Goal: Task Accomplishment & Management: Complete application form

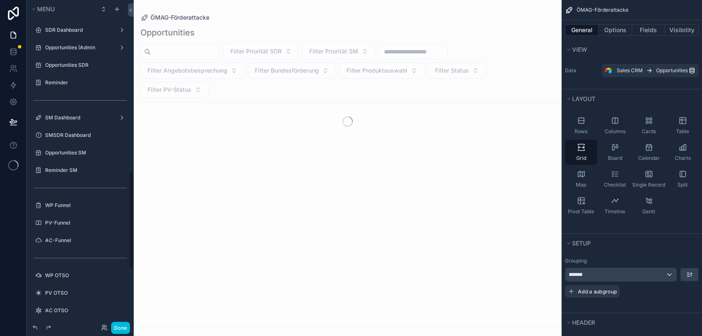
scroll to position [571, 0]
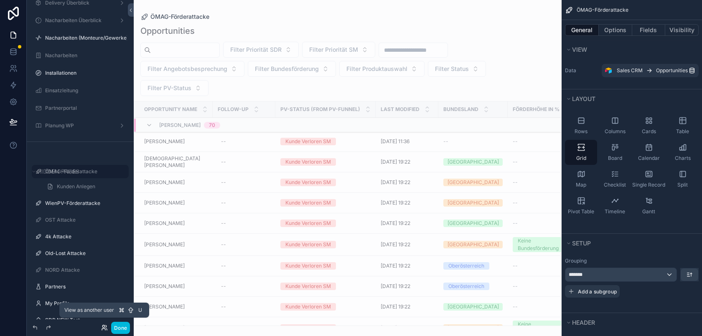
click at [102, 326] on icon at bounding box center [103, 327] width 2 height 2
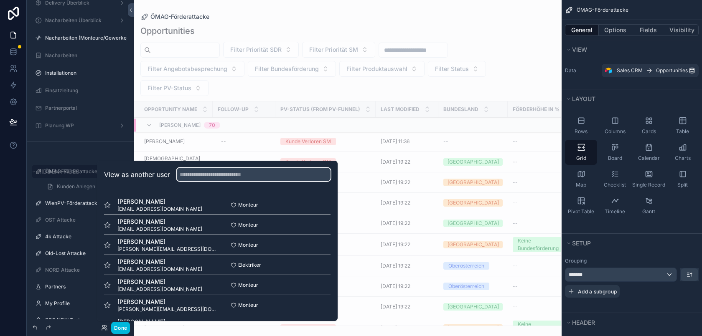
click at [201, 172] on input "text" at bounding box center [254, 174] width 154 height 13
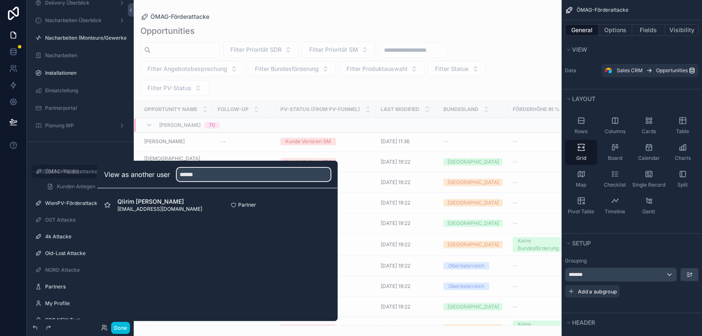
type input "******"
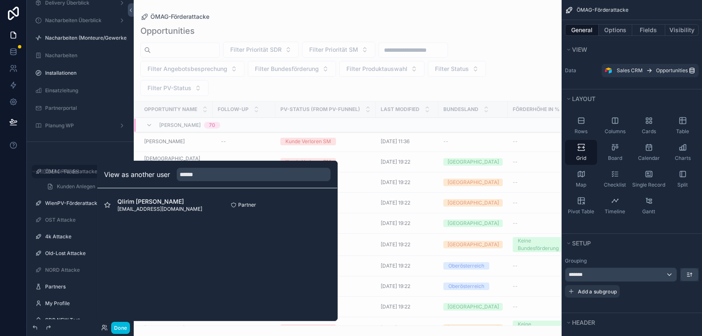
click at [0, 0] on button "Select" at bounding box center [0, 0] width 0 height 0
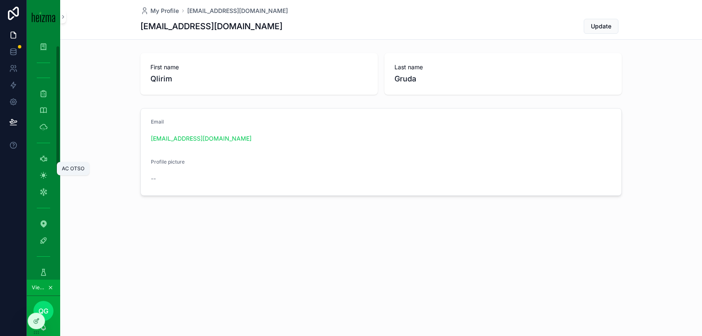
scroll to position [225, 0]
click at [44, 245] on icon "scrollable content" at bounding box center [43, 245] width 8 height 8
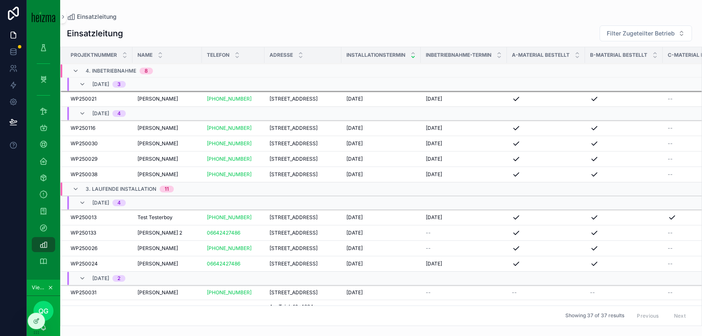
scroll to position [218, 0]
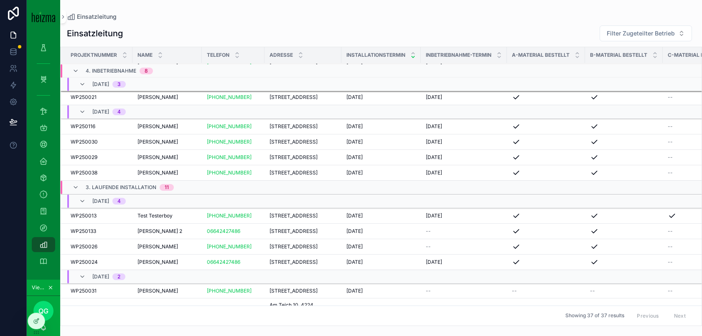
click at [185, 145] on div "Gustav Raimann Gustav Raimann" at bounding box center [167, 142] width 59 height 7
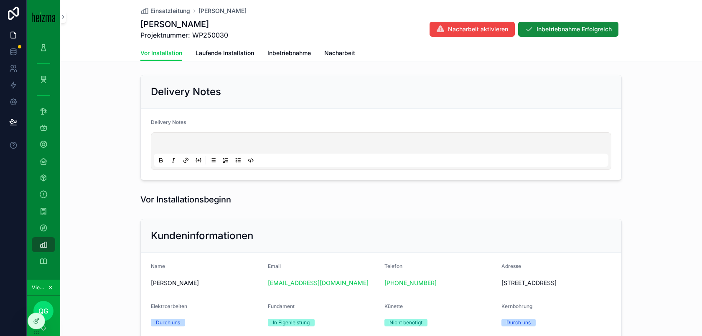
scroll to position [132, 0]
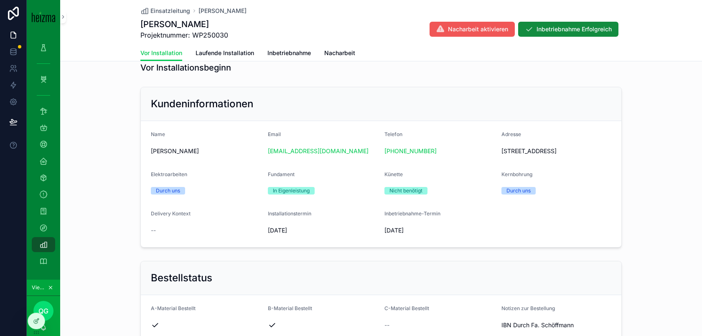
click at [479, 31] on span "Nacharbeit aktivieren" at bounding box center [478, 29] width 60 height 8
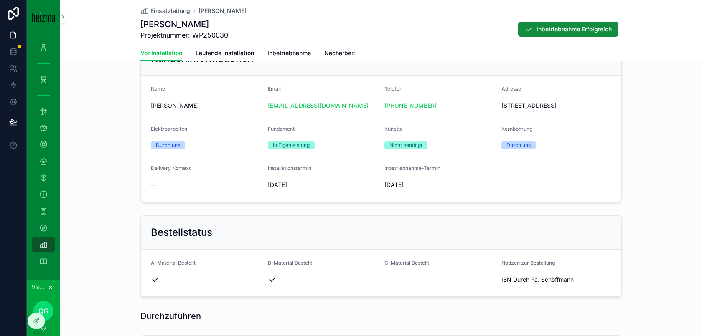
scroll to position [0, 0]
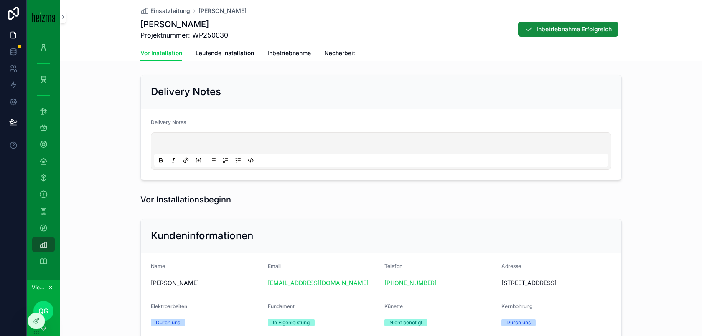
click at [280, 54] on span "Inbetriebnahme" at bounding box center [289, 53] width 43 height 8
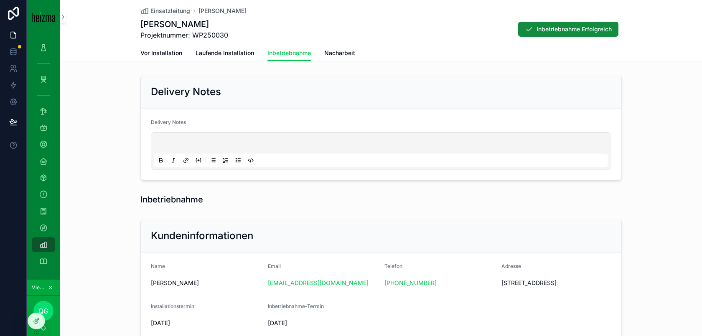
click at [178, 55] on span "Vor Installation" at bounding box center [161, 53] width 42 height 8
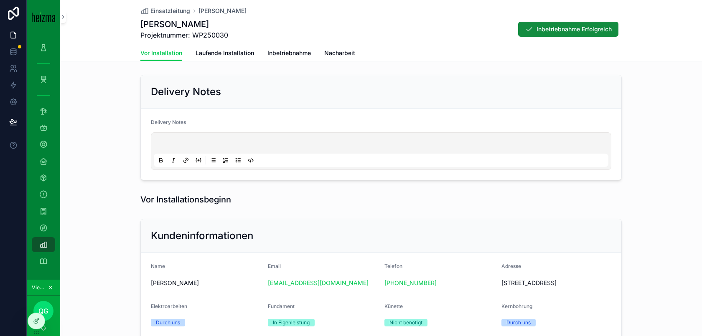
click at [290, 56] on span "Inbetriebnahme" at bounding box center [289, 53] width 43 height 8
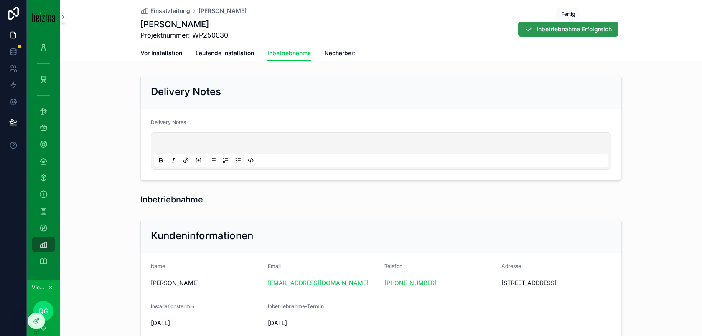
click at [561, 31] on span "Inbetriebnahme Erfolgreich" at bounding box center [574, 29] width 75 height 8
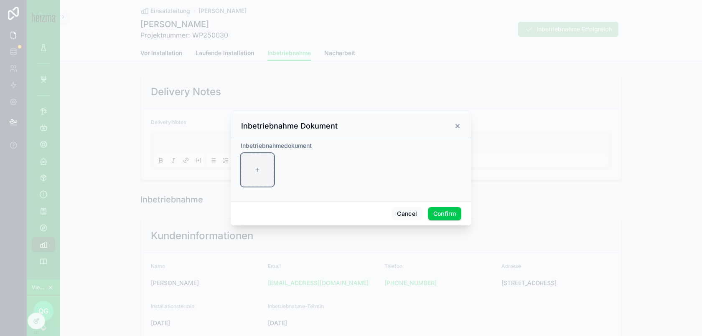
click at [266, 161] on div at bounding box center [257, 169] width 33 height 33
type input "**********"
click at [449, 214] on button "Confirm" at bounding box center [444, 213] width 33 height 13
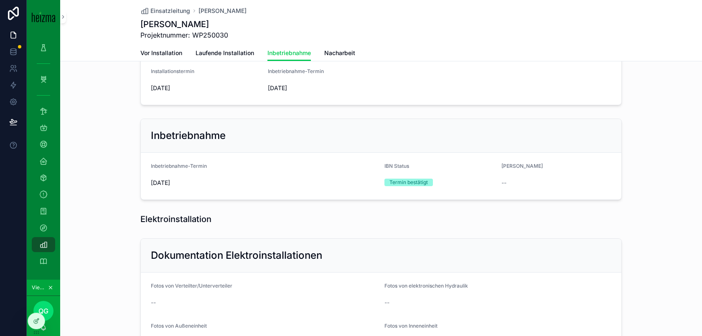
scroll to position [356, 0]
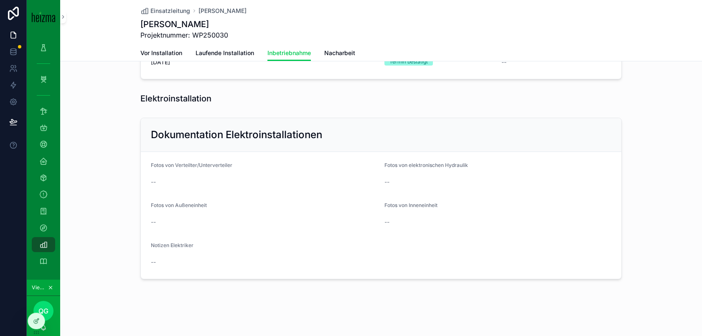
click at [339, 51] on span "Nacharbeit" at bounding box center [339, 53] width 31 height 8
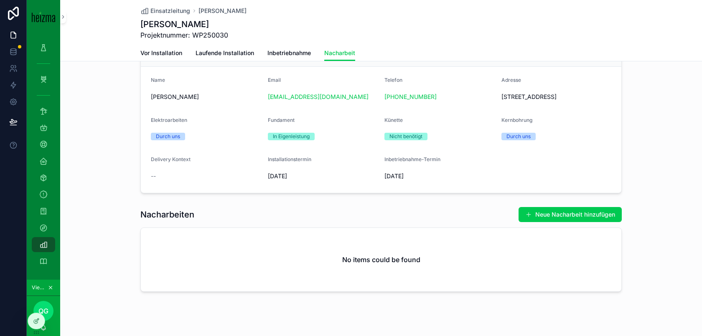
scroll to position [196, 0]
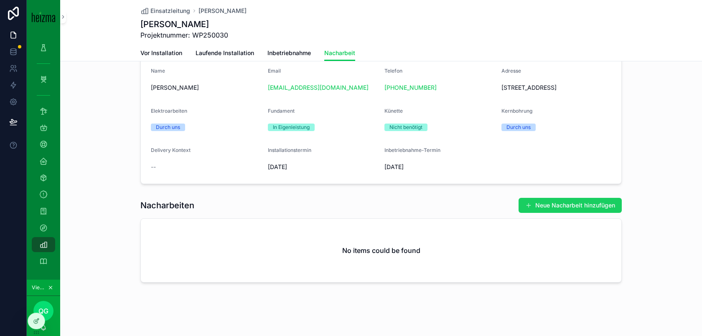
click at [554, 206] on button "Neue Nacharbeit hinzufügen" at bounding box center [570, 205] width 103 height 15
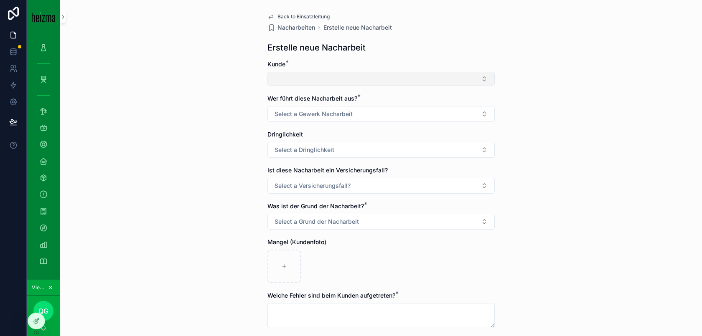
click at [348, 81] on button "Select Button" at bounding box center [381, 79] width 227 height 14
click at [372, 94] on input "*******" at bounding box center [385, 95] width 99 height 15
type input "*******"
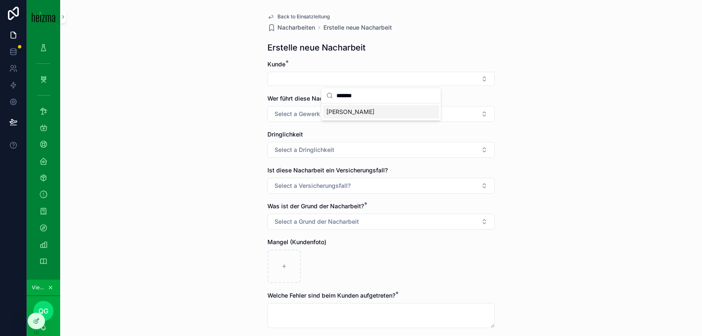
click at [390, 113] on div "Gustav Raimann" at bounding box center [381, 111] width 116 height 13
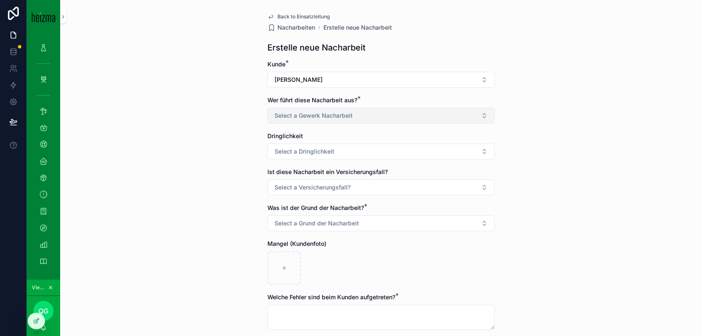
click at [341, 117] on span "Select a Gewerk Nacharbeit" at bounding box center [314, 116] width 78 height 8
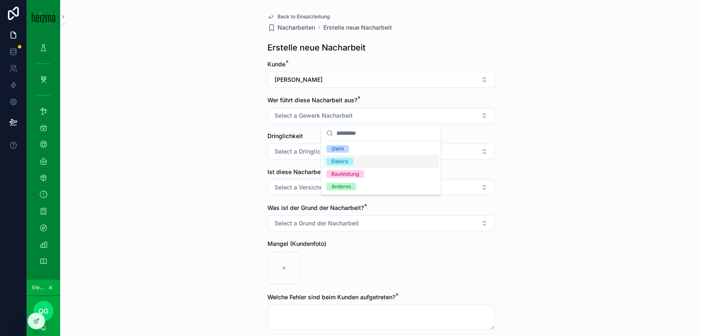
click at [363, 165] on div "Elektro" at bounding box center [381, 161] width 116 height 13
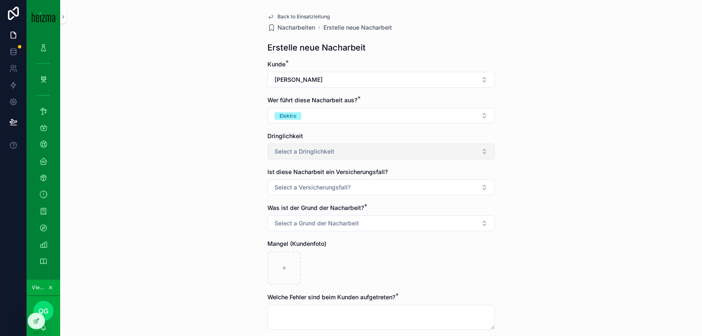
click at [346, 154] on button "Select a Dringlichkeit" at bounding box center [381, 152] width 227 height 16
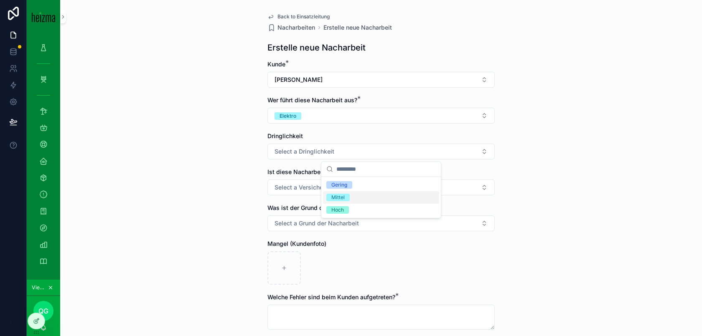
click at [353, 200] on div "Mittel" at bounding box center [381, 197] width 116 height 13
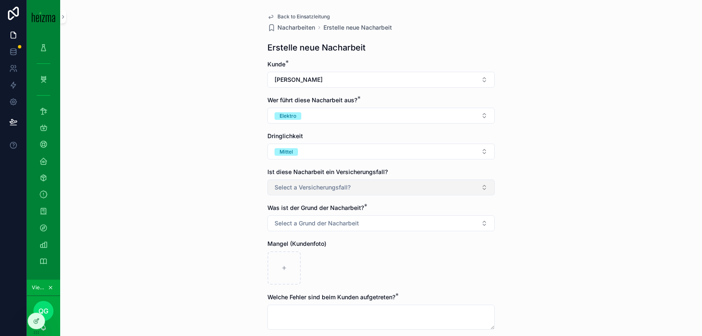
click at [342, 188] on span "Select a Versicherungsfall?" at bounding box center [313, 187] width 76 height 8
click at [352, 232] on div "Nein" at bounding box center [381, 233] width 116 height 13
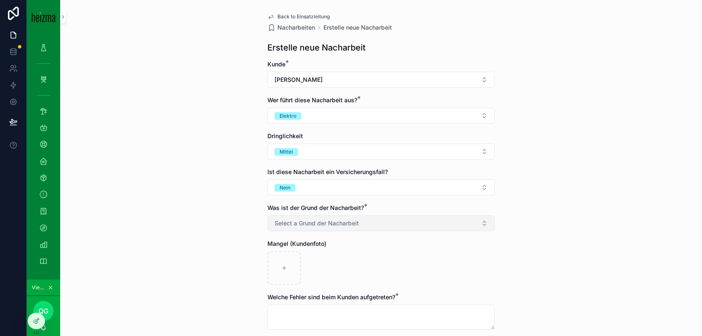
click at [358, 224] on span "Select a Grund der Nacharbeit" at bounding box center [317, 223] width 84 height 8
click at [364, 271] on div "Fehlerhafte IBN" at bounding box center [349, 270] width 37 height 8
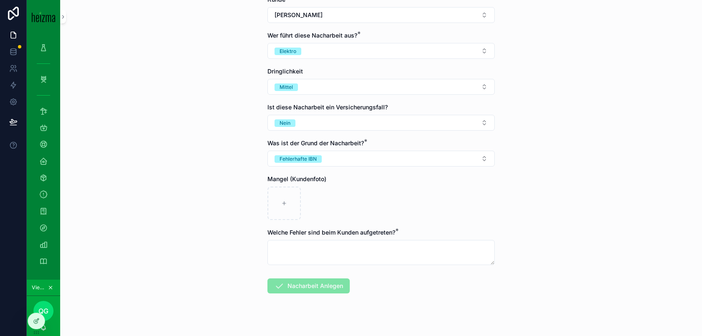
scroll to position [75, 0]
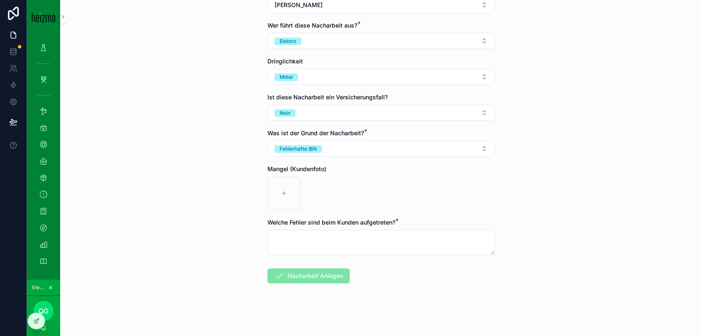
click at [336, 227] on label "Welche Fehler sind beim Kunden aufgetreten? *" at bounding box center [332, 223] width 128 height 8
click at [328, 237] on textarea "scrollable content" at bounding box center [381, 242] width 227 height 25
paste textarea "**********"
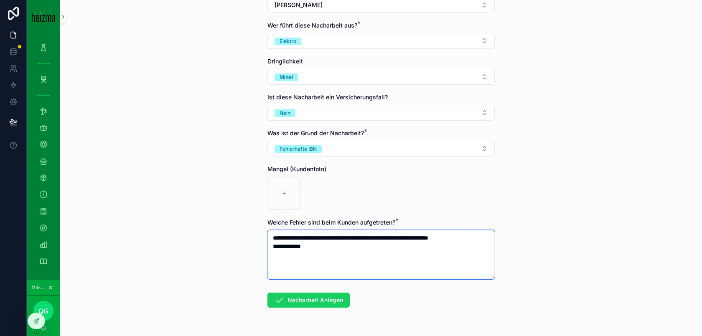
type textarea "**********"
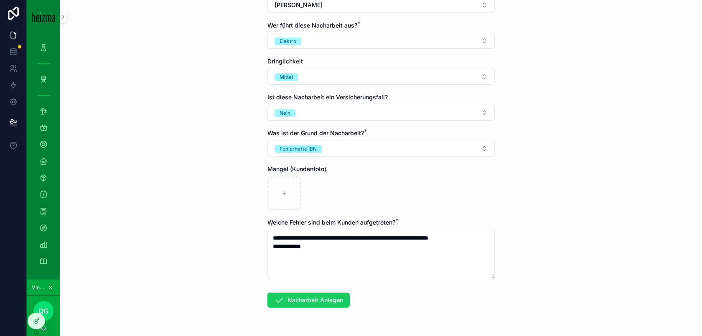
click at [330, 303] on button "Nacharbeit Anlegen" at bounding box center [309, 300] width 82 height 15
